Goal: Obtain resource: Download file/media

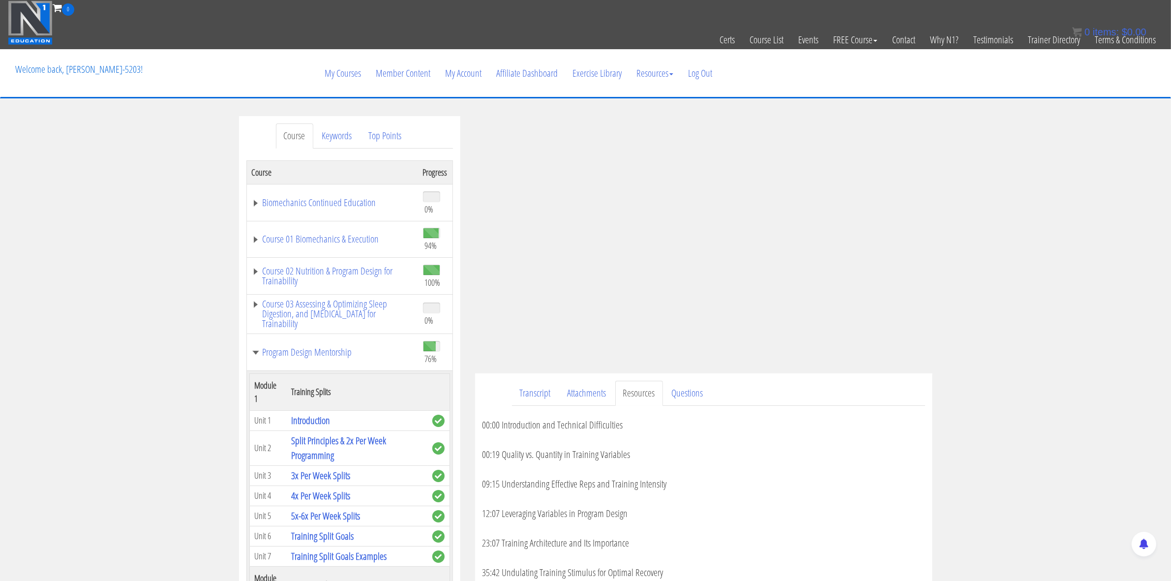
scroll to position [124, 0]
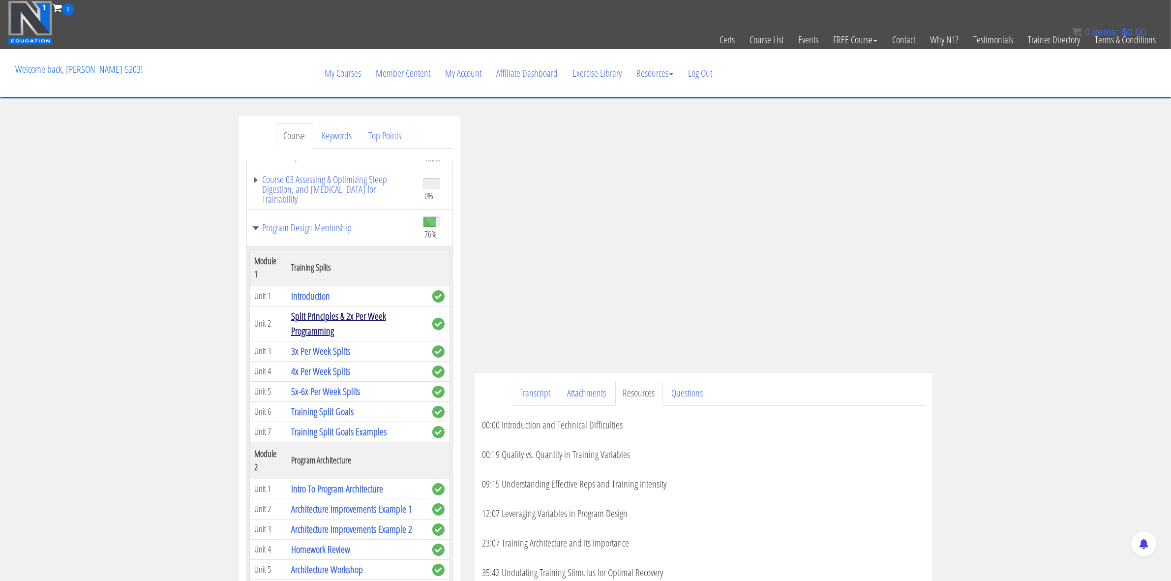
click at [321, 318] on link "Split Principles & 2x Per Week Programming" at bounding box center [338, 323] width 95 height 28
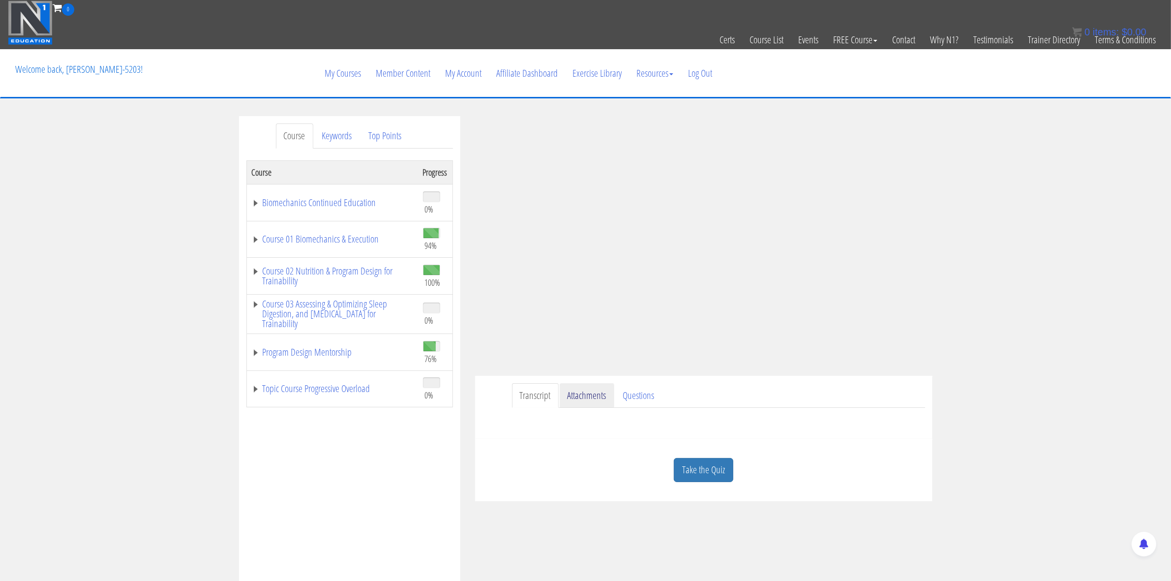
click at [581, 392] on link "Attachments" at bounding box center [587, 395] width 55 height 25
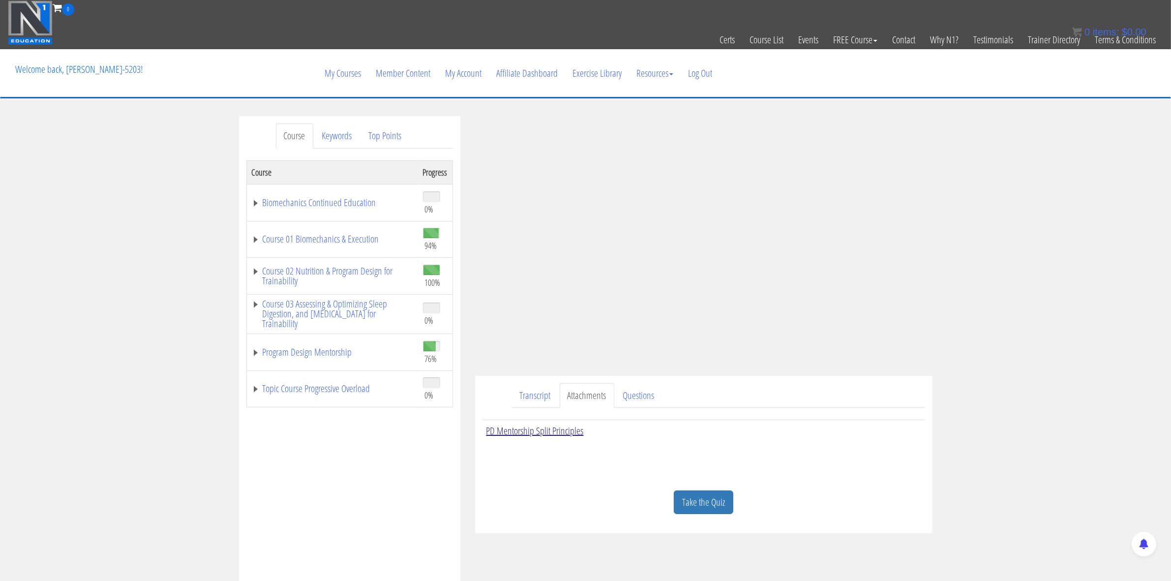
click at [554, 432] on link "PD Mentorship Split Principles" at bounding box center [534, 430] width 97 height 13
